Goal: Find specific page/section: Find specific page/section

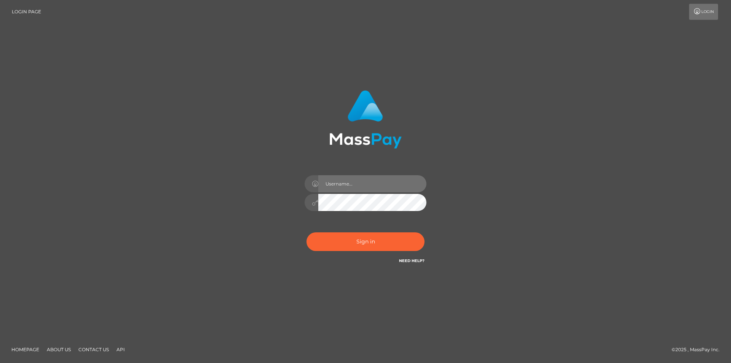
type input "alex.tp"
click at [358, 189] on input "alex.tp" at bounding box center [372, 183] width 108 height 17
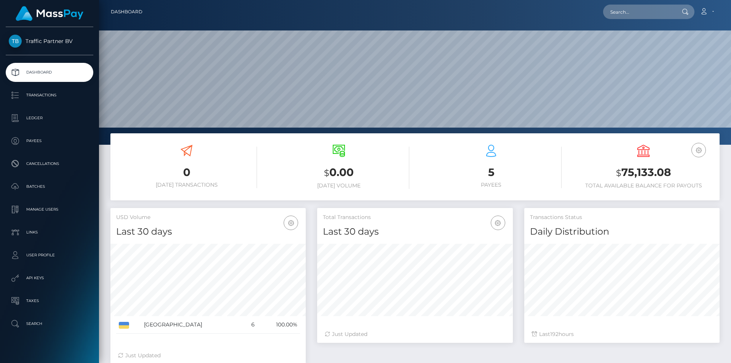
scroll to position [135, 196]
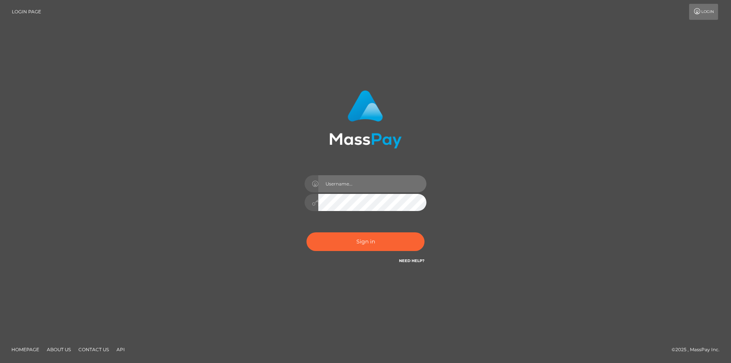
click at [330, 180] on input "text" at bounding box center [372, 183] width 108 height 17
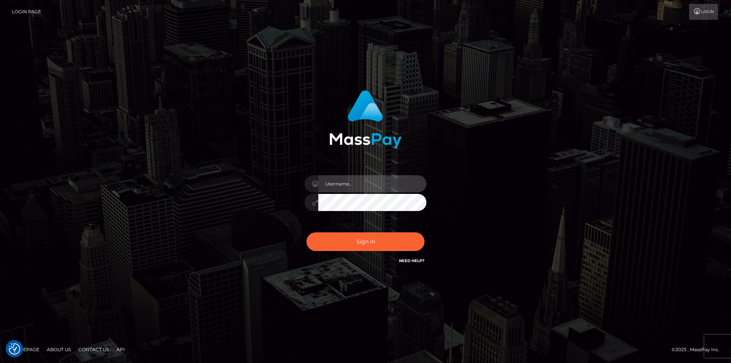
type input "alex.tp"
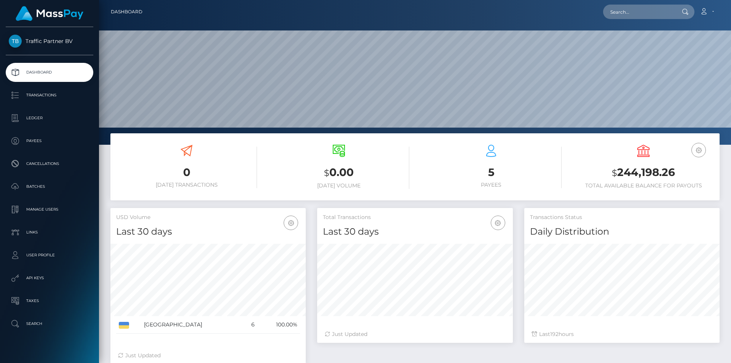
scroll to position [135, 196]
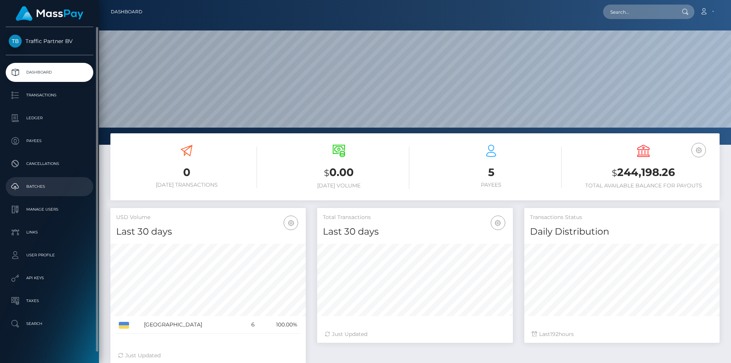
click at [36, 185] on p "Batches" at bounding box center [49, 186] width 81 height 11
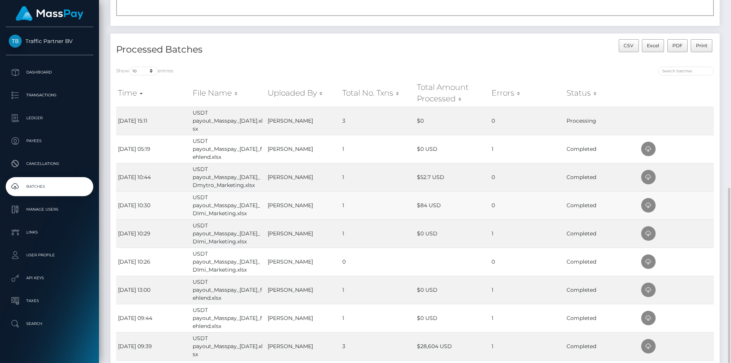
scroll to position [256, 0]
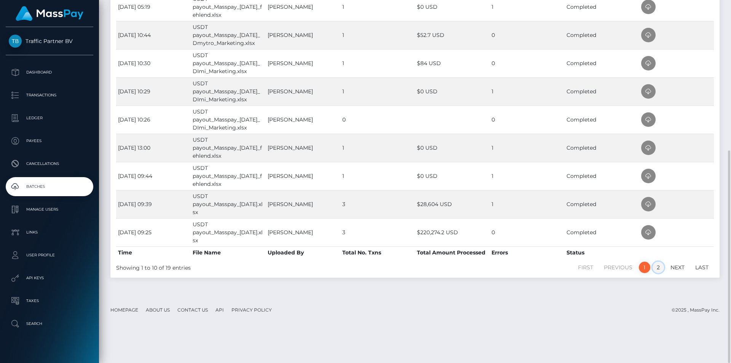
click at [659, 273] on link "2" at bounding box center [658, 267] width 11 height 11
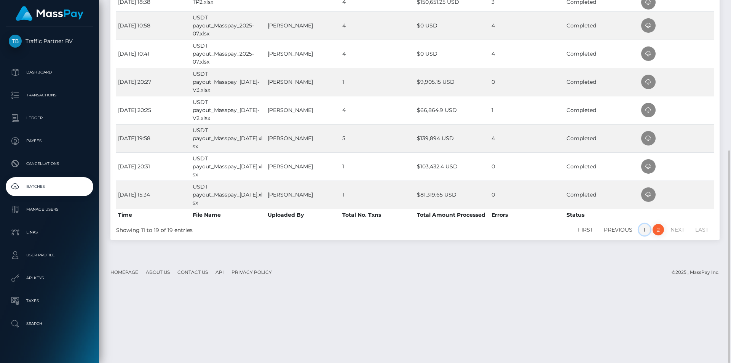
click at [646, 230] on link "1" at bounding box center [644, 229] width 11 height 11
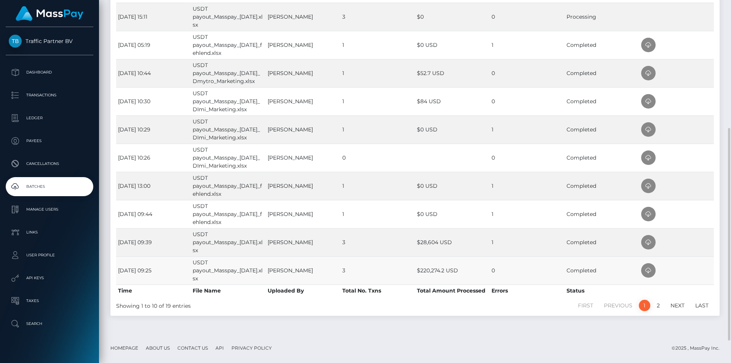
scroll to position [0, 0]
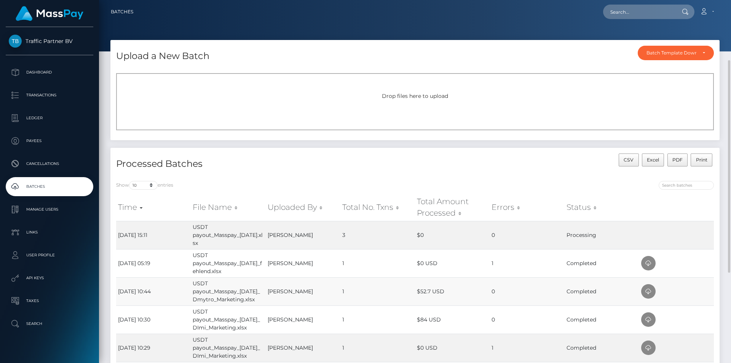
scroll to position [76, 0]
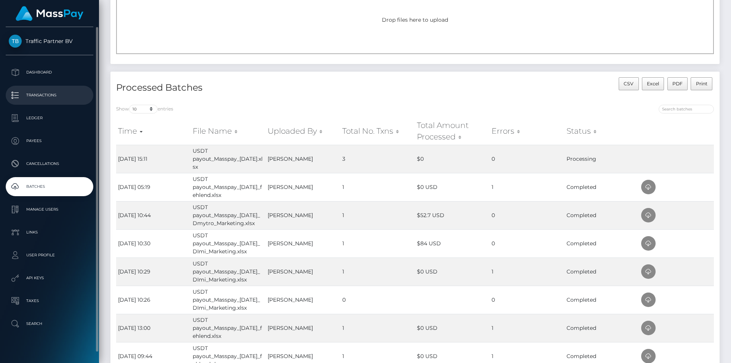
click at [39, 99] on p "Transactions" at bounding box center [49, 94] width 81 height 11
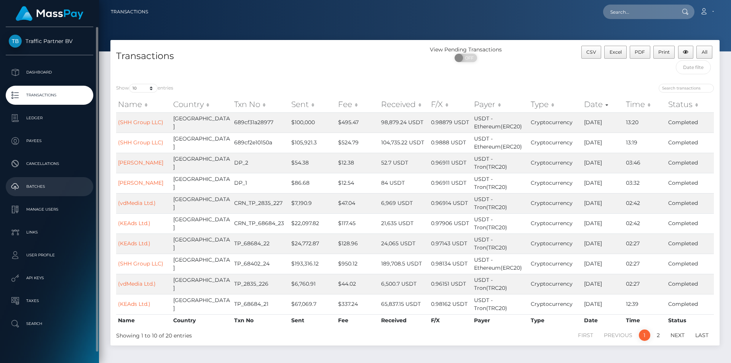
click at [40, 188] on p "Batches" at bounding box center [49, 186] width 81 height 11
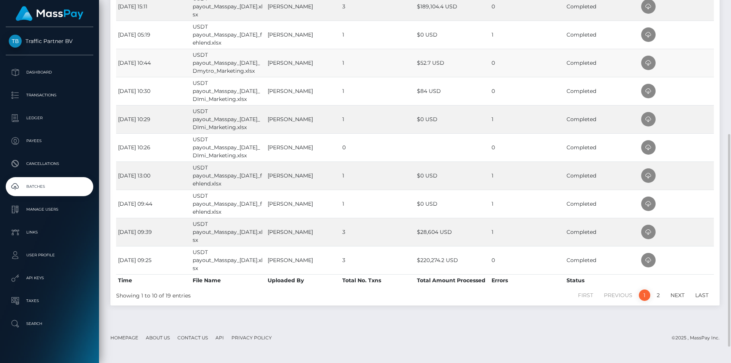
scroll to position [152, 0]
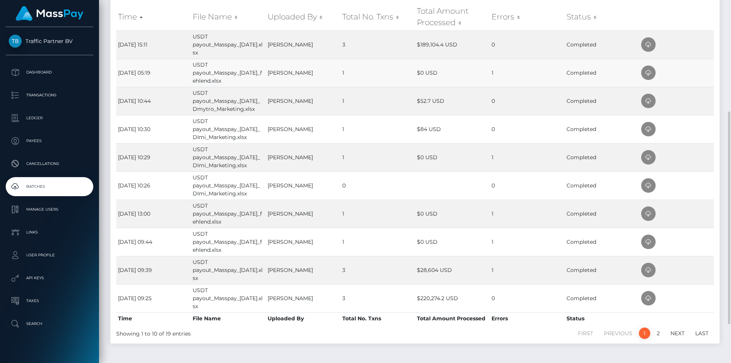
scroll to position [228, 0]
